Goal: Find specific page/section: Find specific page/section

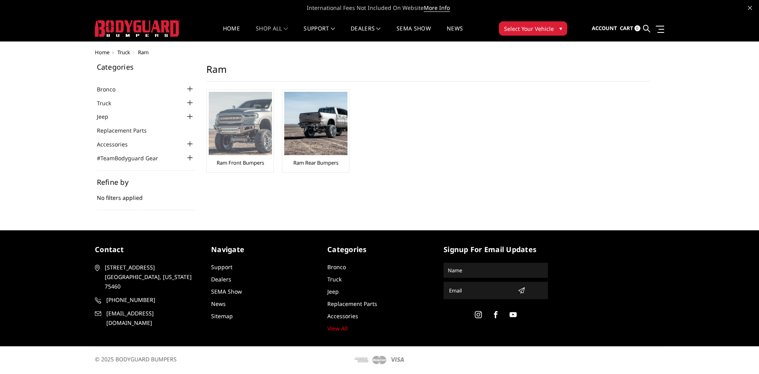
click at [235, 133] on img at bounding box center [240, 123] width 63 height 63
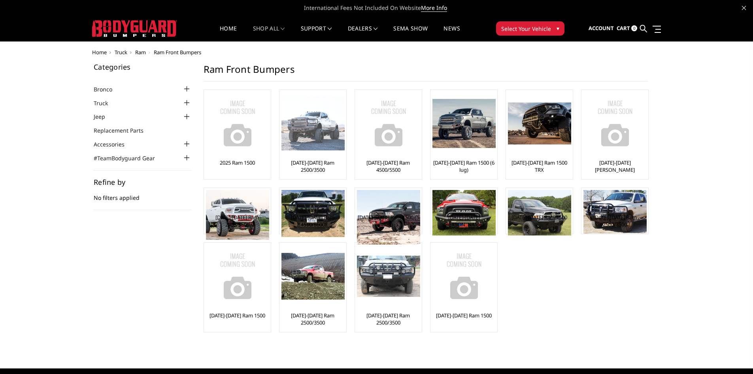
click at [313, 127] on img at bounding box center [313, 123] width 63 height 54
